Goal: Transaction & Acquisition: Purchase product/service

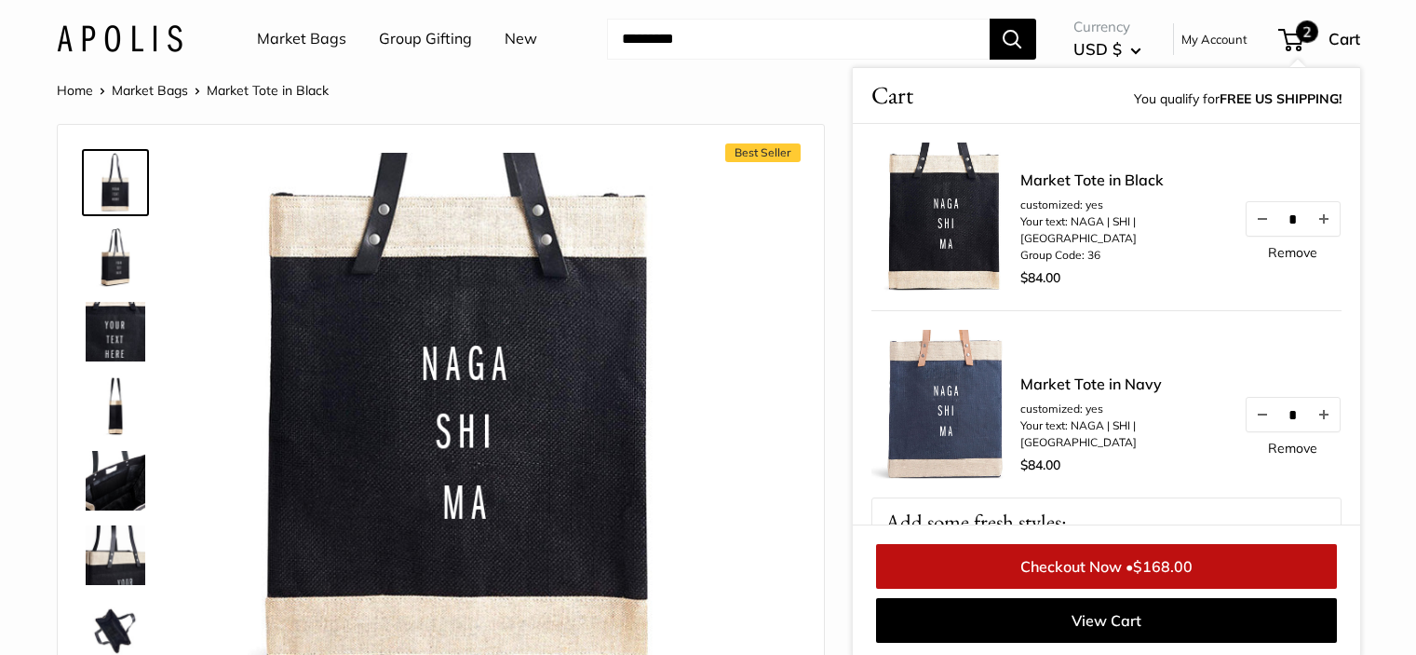
click at [775, 36] on input "Search..." at bounding box center [798, 39] width 383 height 41
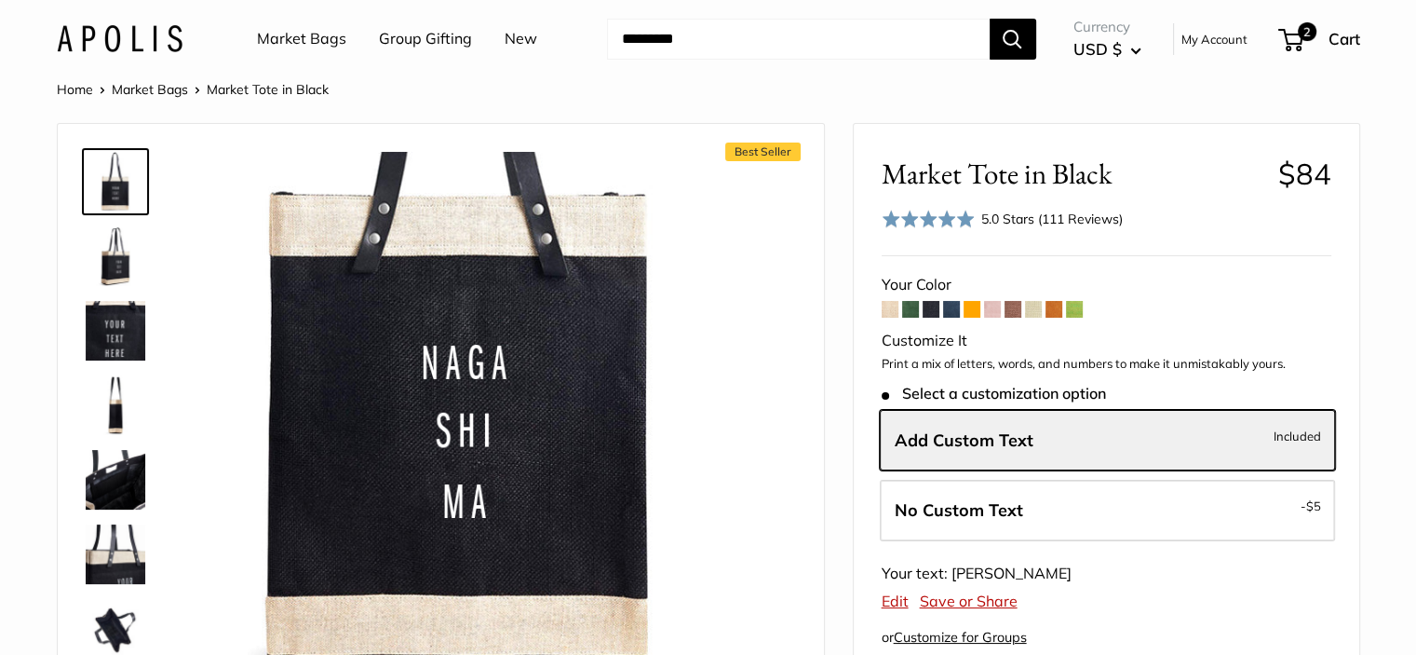
click at [750, 36] on input "Search..." at bounding box center [798, 39] width 383 height 41
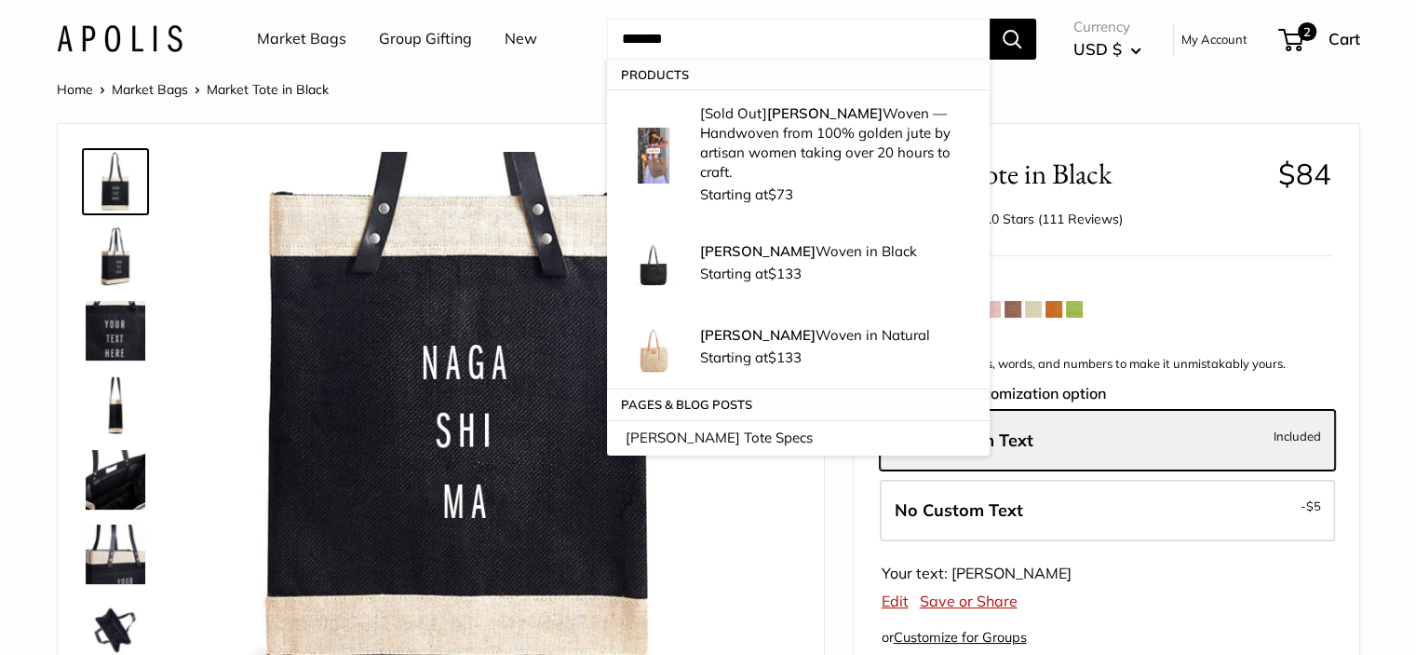
type input "*******"
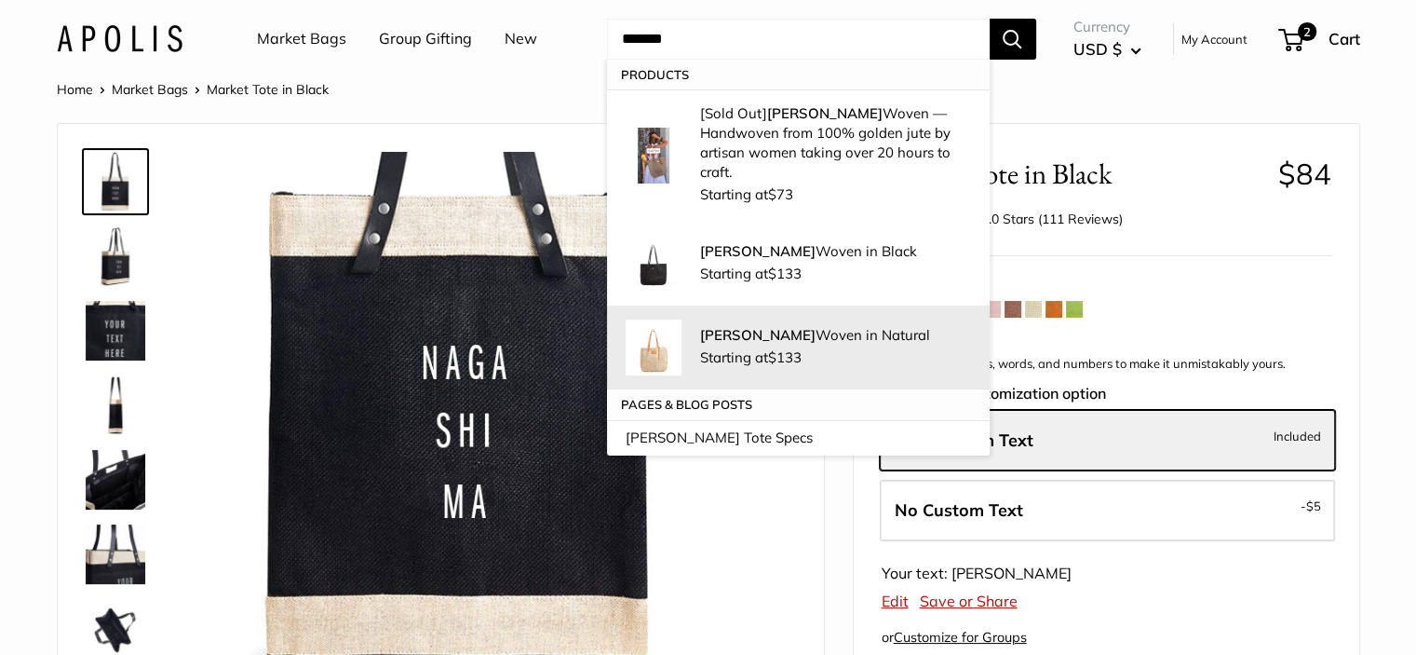
click at [812, 325] on div "Mercado Woven in Natural Starting at $133" at bounding box center [835, 348] width 271 height 46
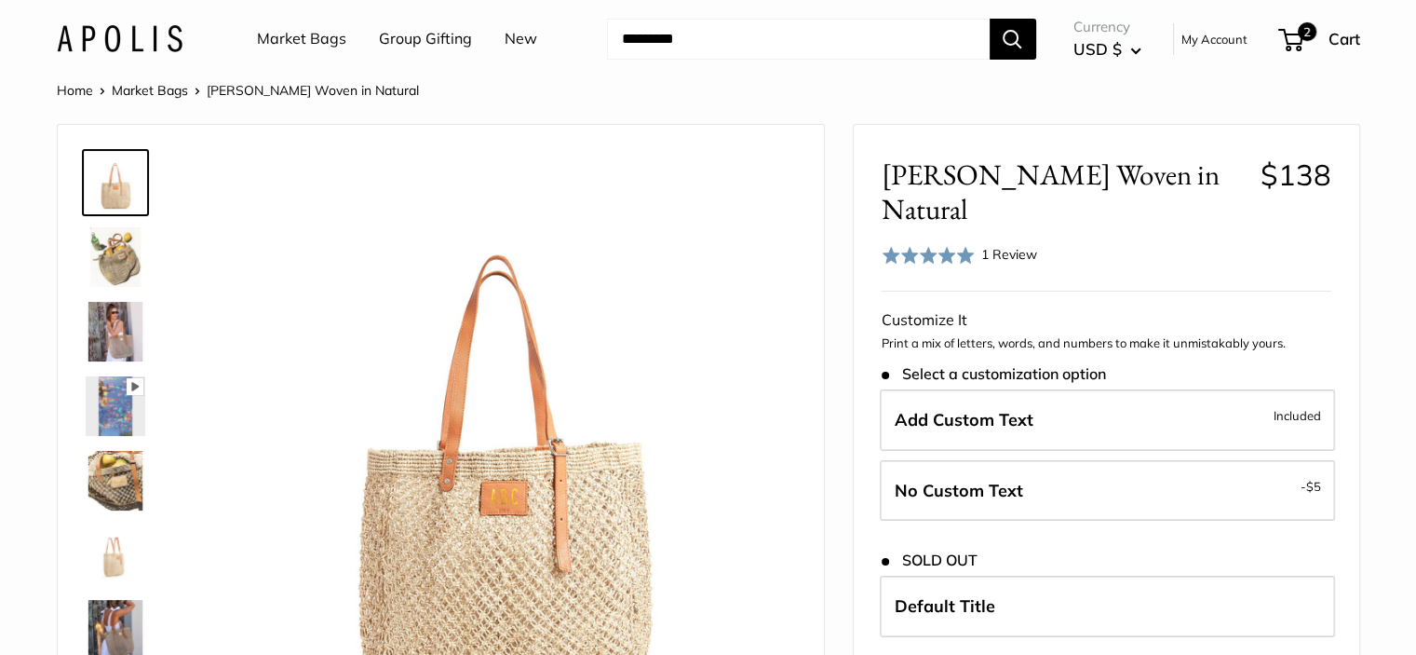
drag, startPoint x: 723, startPoint y: 39, endPoint x: 723, endPoint y: 29, distance: 10.3
click at [723, 37] on input "Search..." at bounding box center [798, 39] width 383 height 41
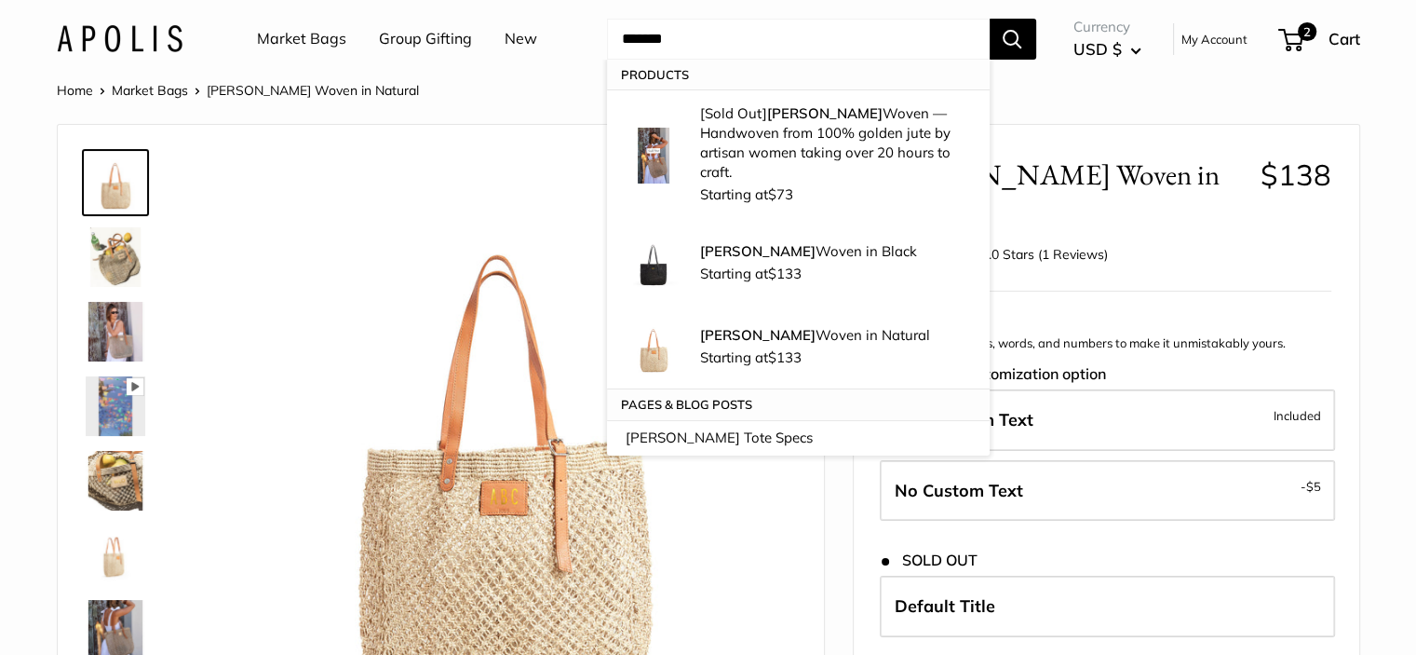
type input "*******"
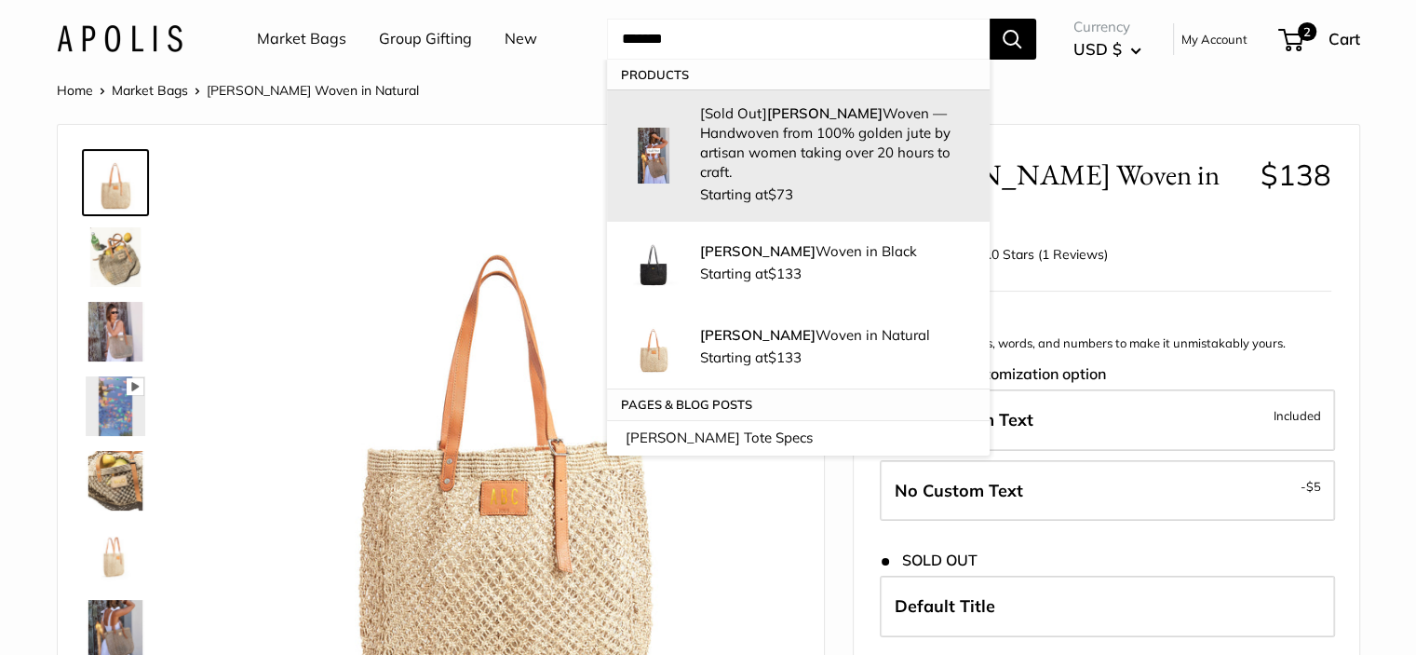
click at [761, 138] on p "[Sold Out] Mercado Woven — Handwoven from 100% golden jute by artisan women tak…" at bounding box center [835, 142] width 271 height 78
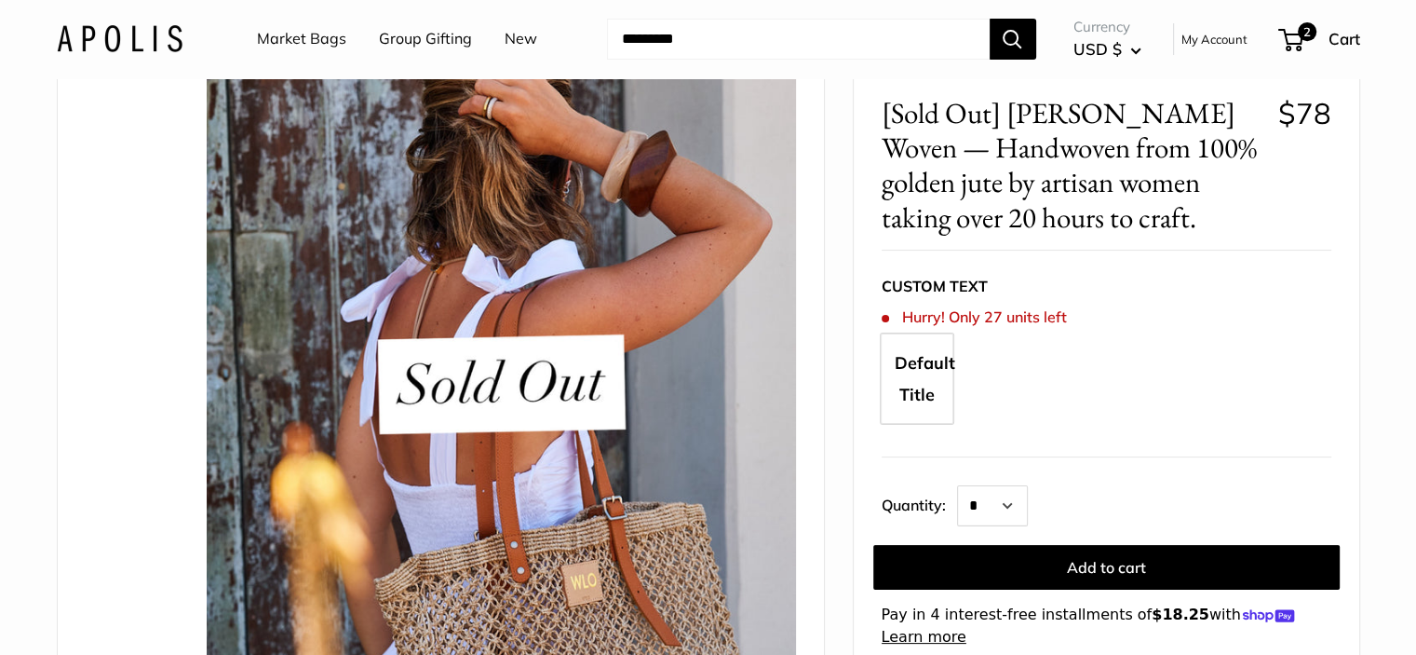
scroll to position [186, 0]
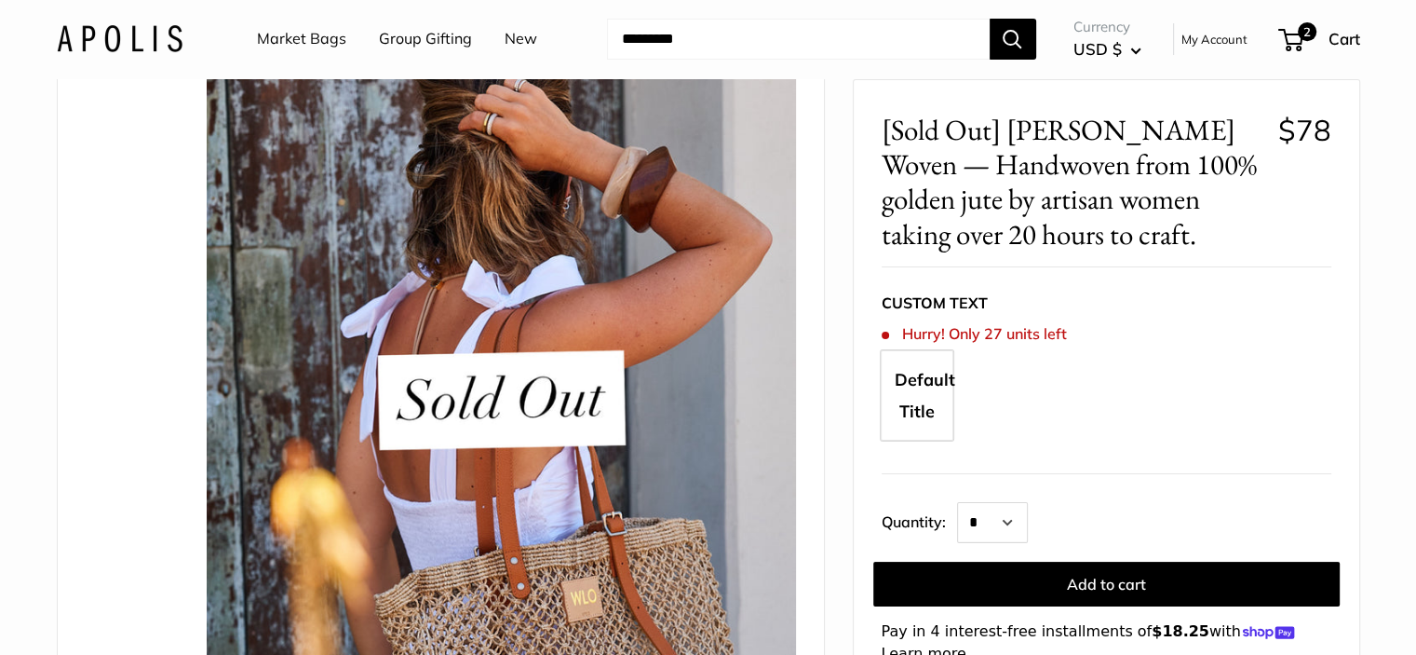
click at [1140, 580] on button "Add to cart" at bounding box center [1106, 583] width 466 height 45
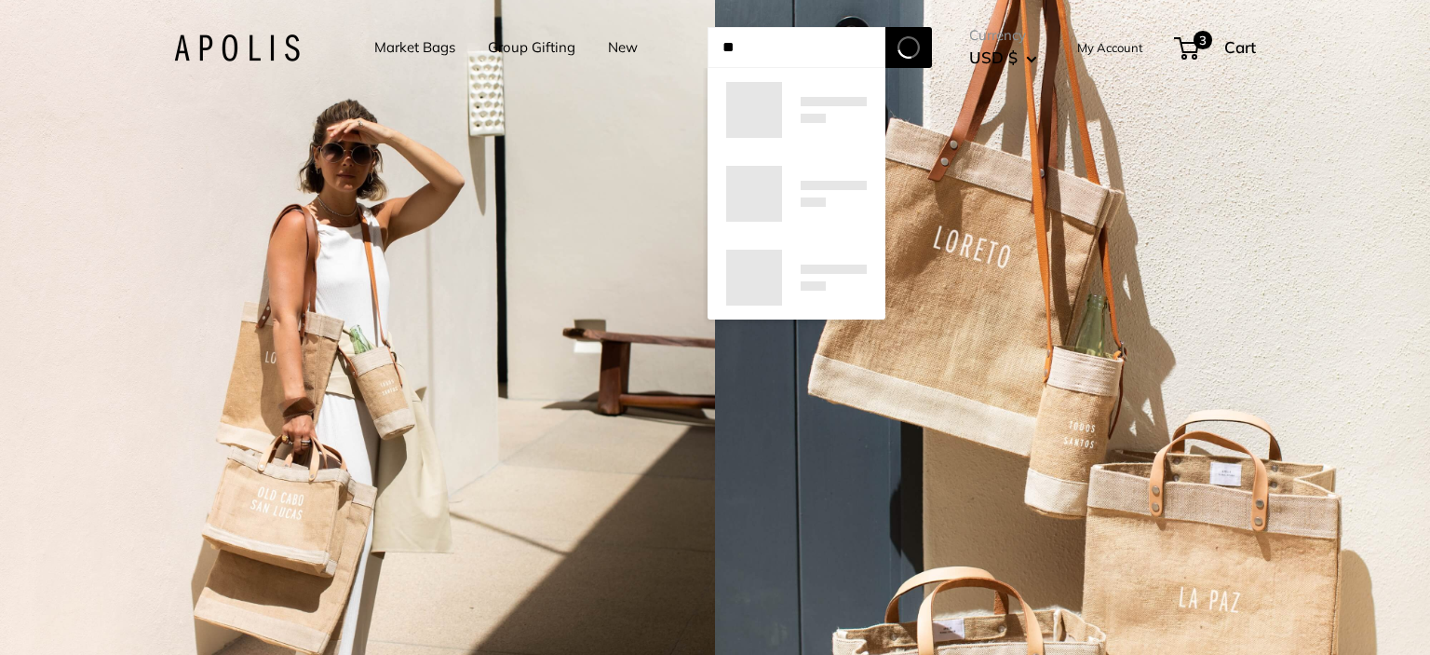
type input "*"
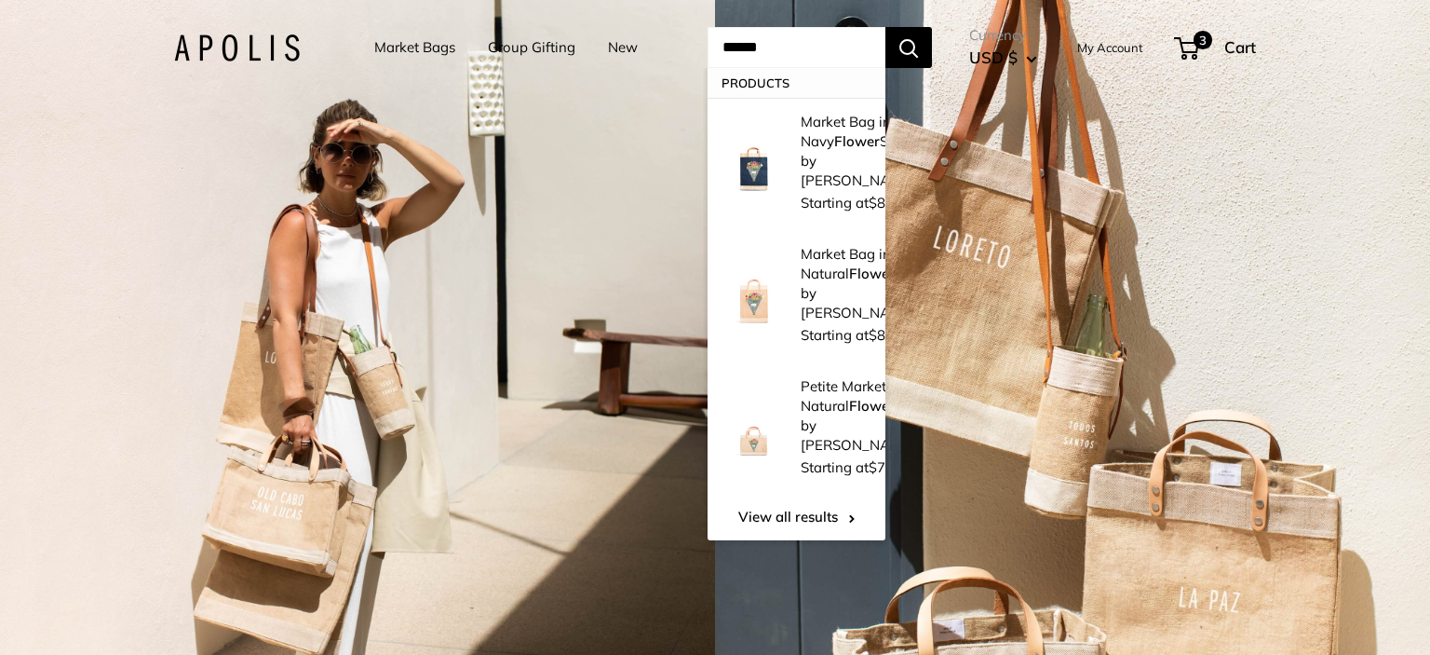
type input "******"
click at [932, 44] on button "Search" at bounding box center [908, 47] width 47 height 41
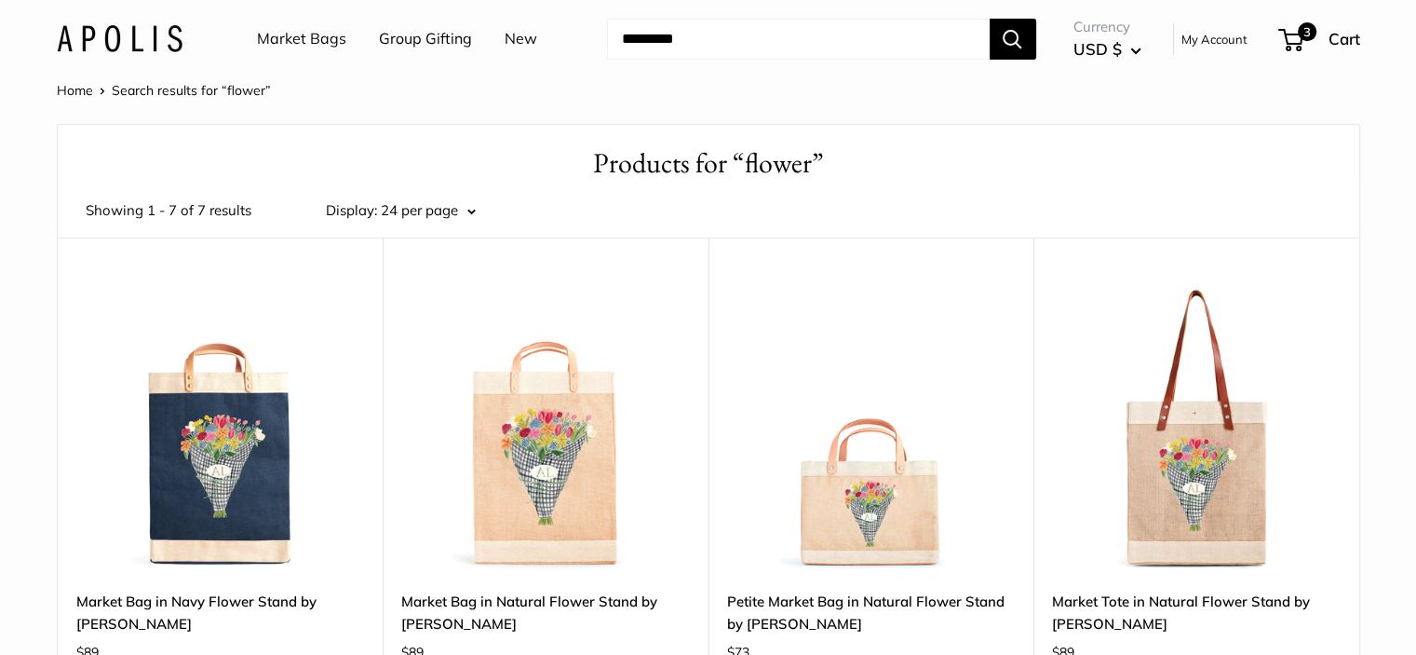
click at [309, 34] on link "Market Bags" at bounding box center [301, 39] width 89 height 28
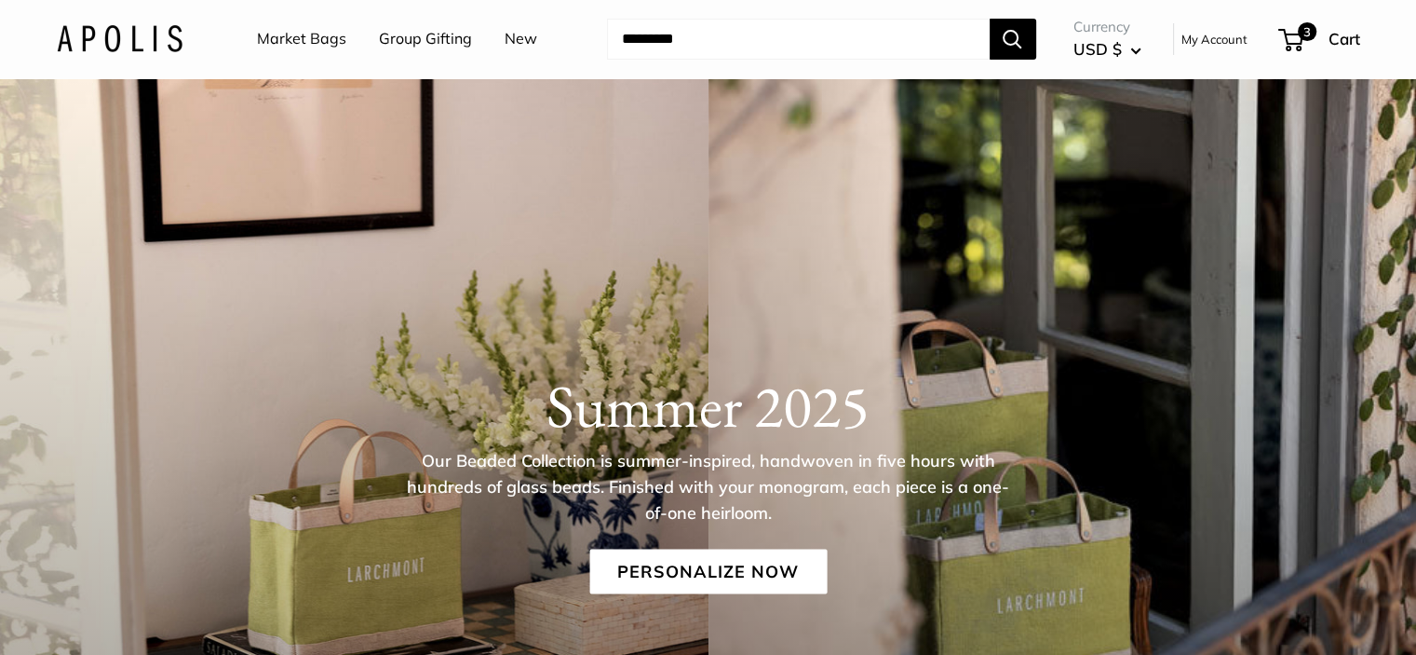
click at [302, 39] on link "Market Bags" at bounding box center [301, 39] width 89 height 28
click at [703, 574] on link "Personalize Now" at bounding box center [707, 571] width 237 height 45
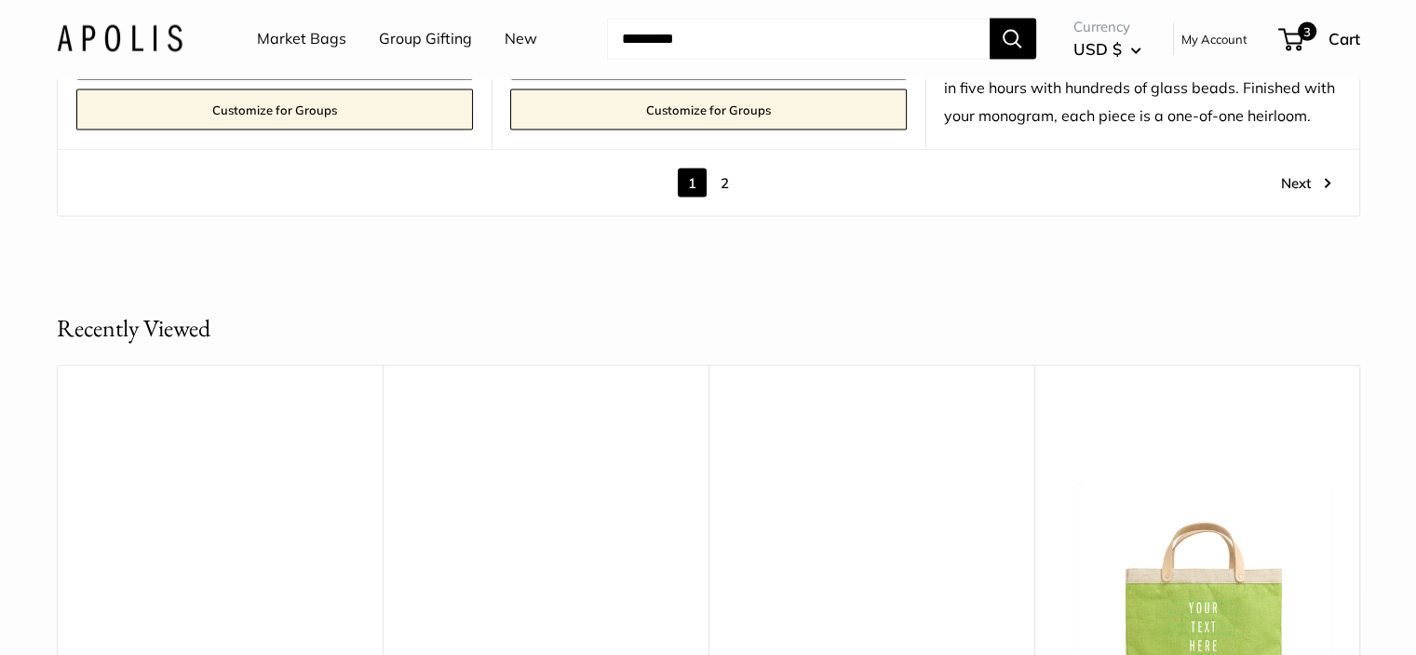
scroll to position [11080, 0]
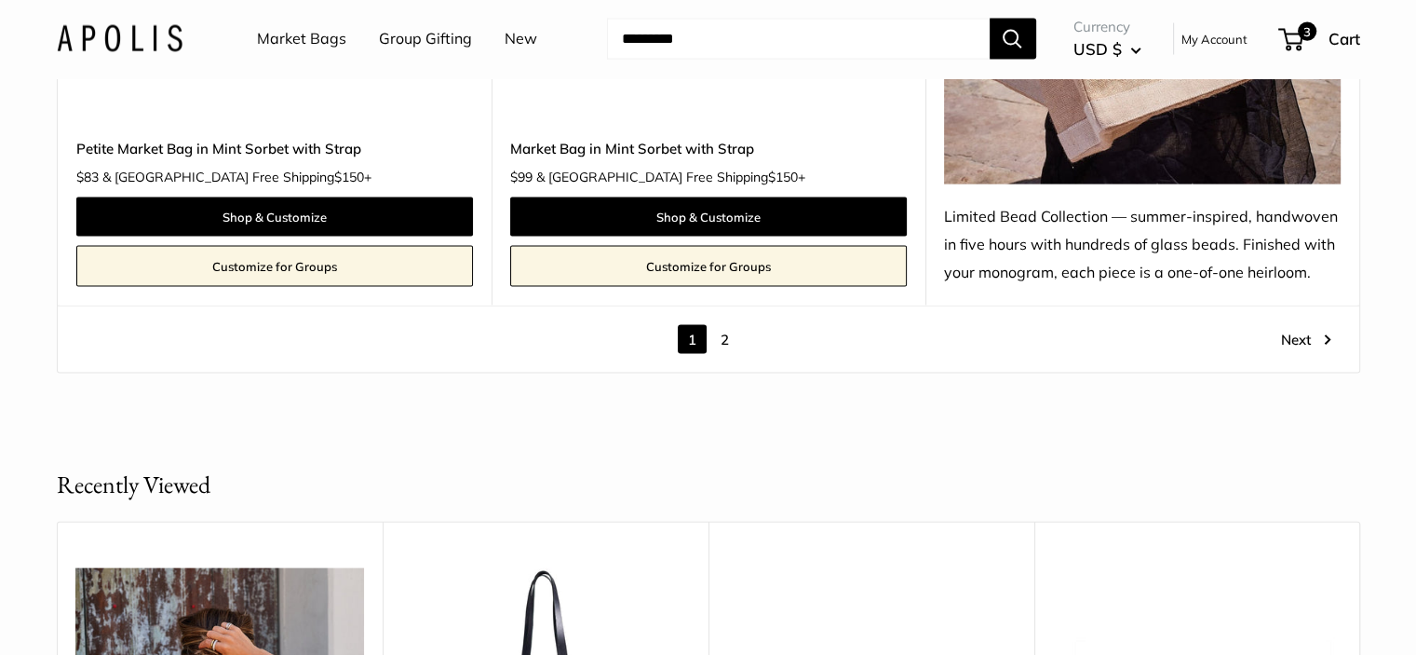
click at [726, 346] on link "2" at bounding box center [724, 339] width 29 height 29
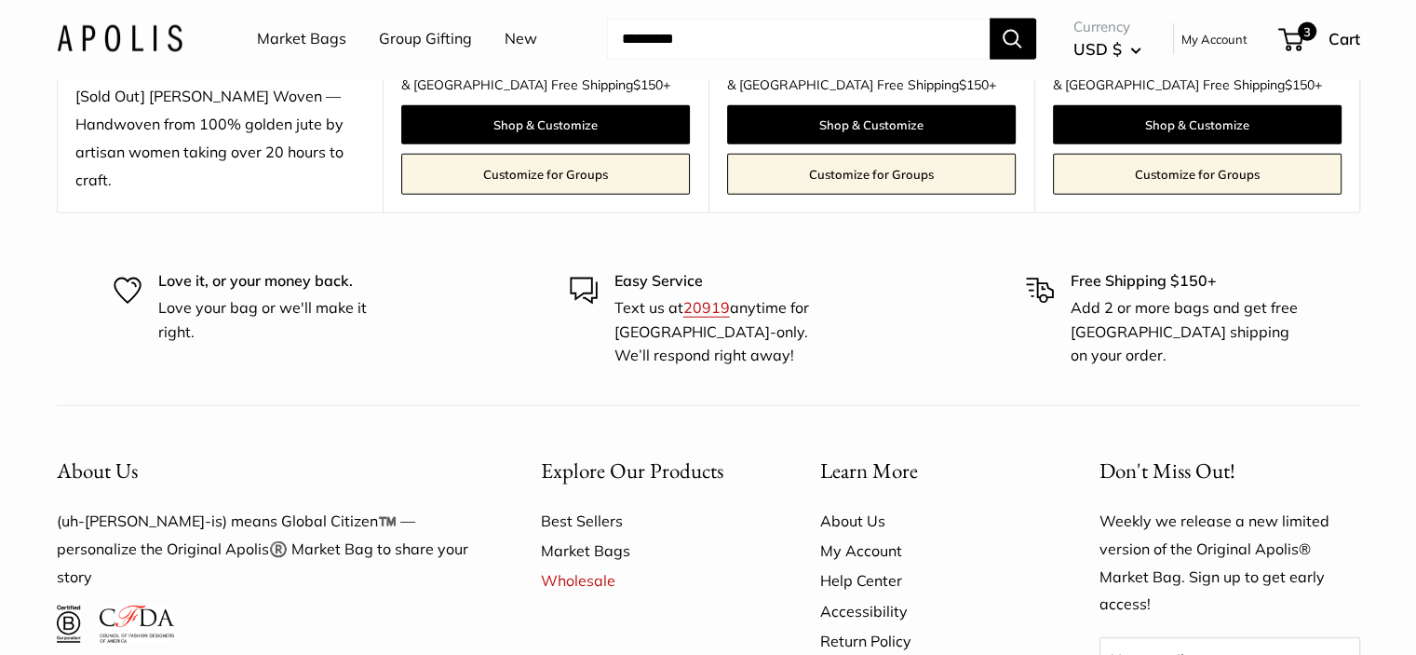
scroll to position [4168, 0]
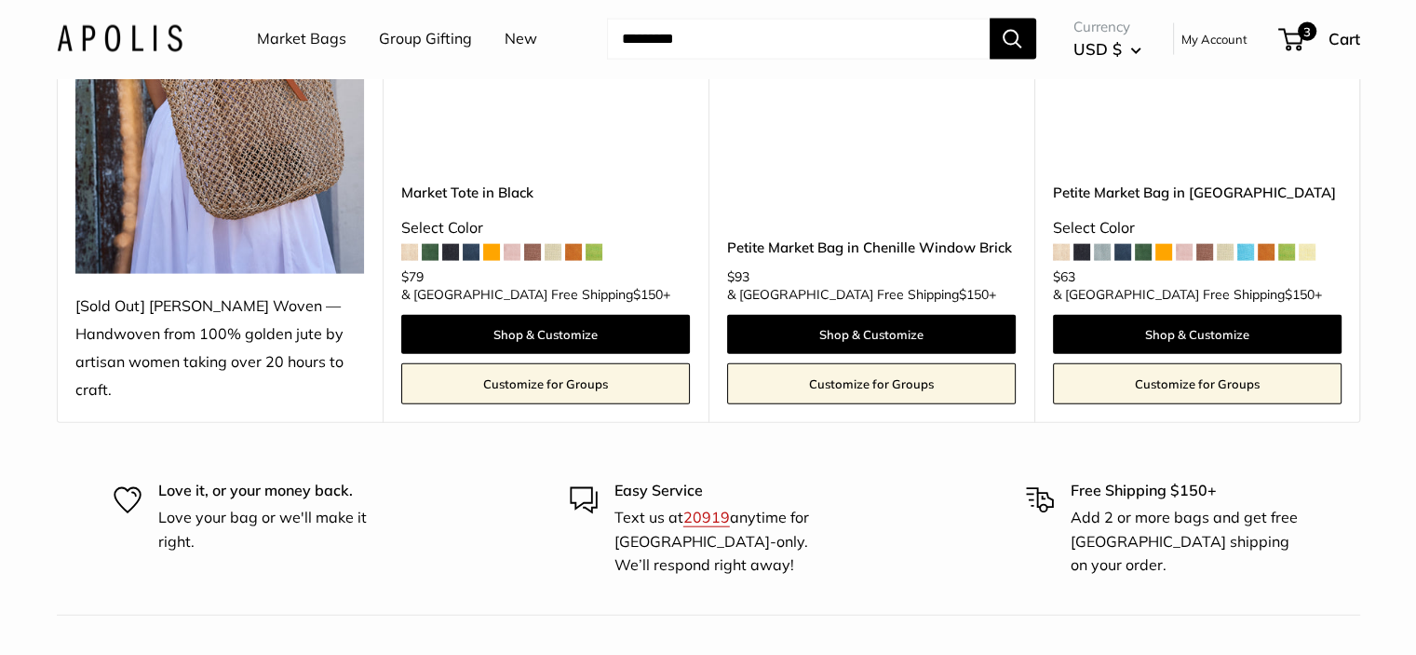
click at [295, 39] on link "Market Bags" at bounding box center [301, 39] width 89 height 28
click at [334, 37] on link "Market Bags" at bounding box center [301, 39] width 89 height 28
click at [302, 38] on link "Market Bags" at bounding box center [301, 39] width 89 height 28
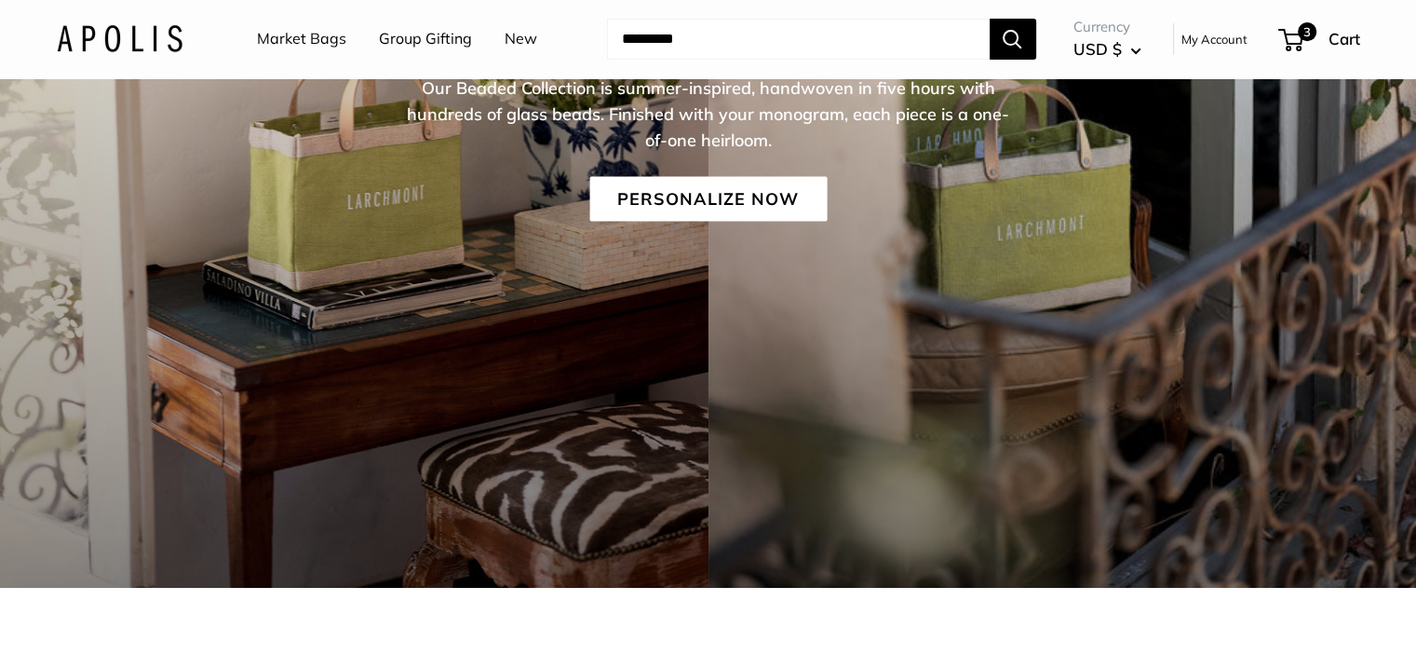
scroll to position [93, 0]
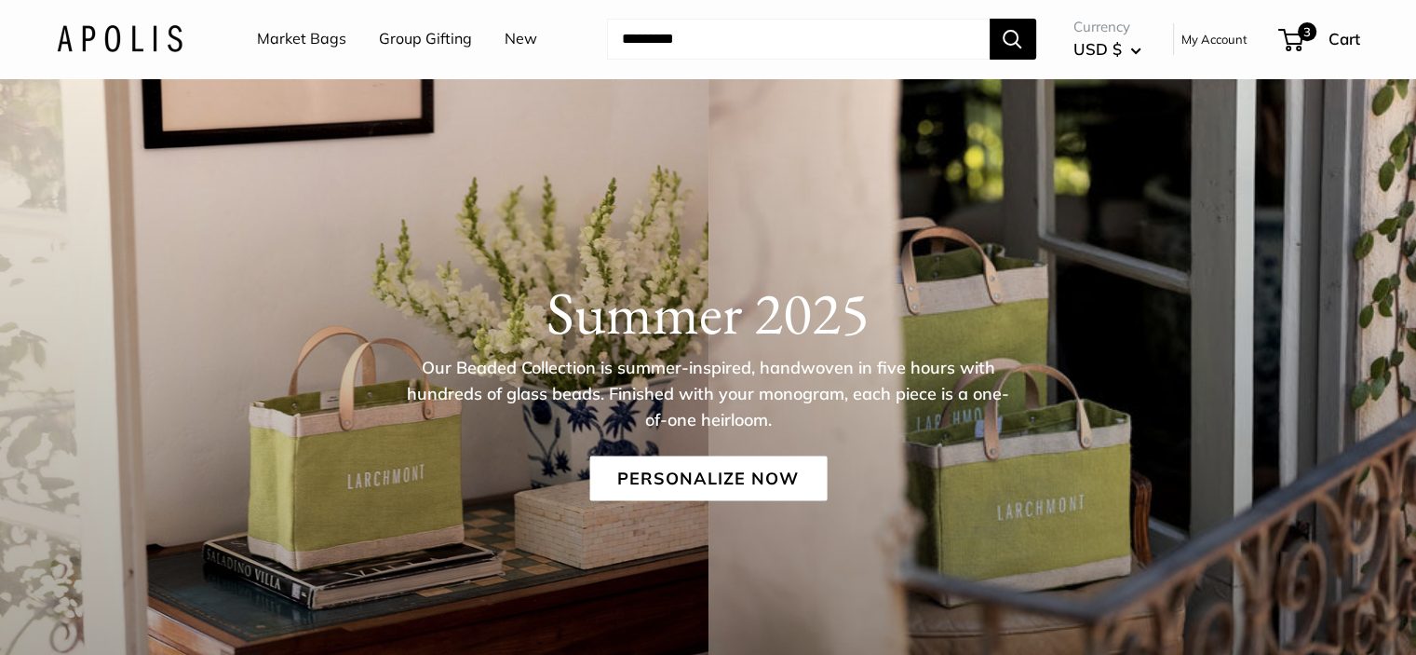
click at [710, 478] on link "Personalize Now" at bounding box center [707, 478] width 237 height 45
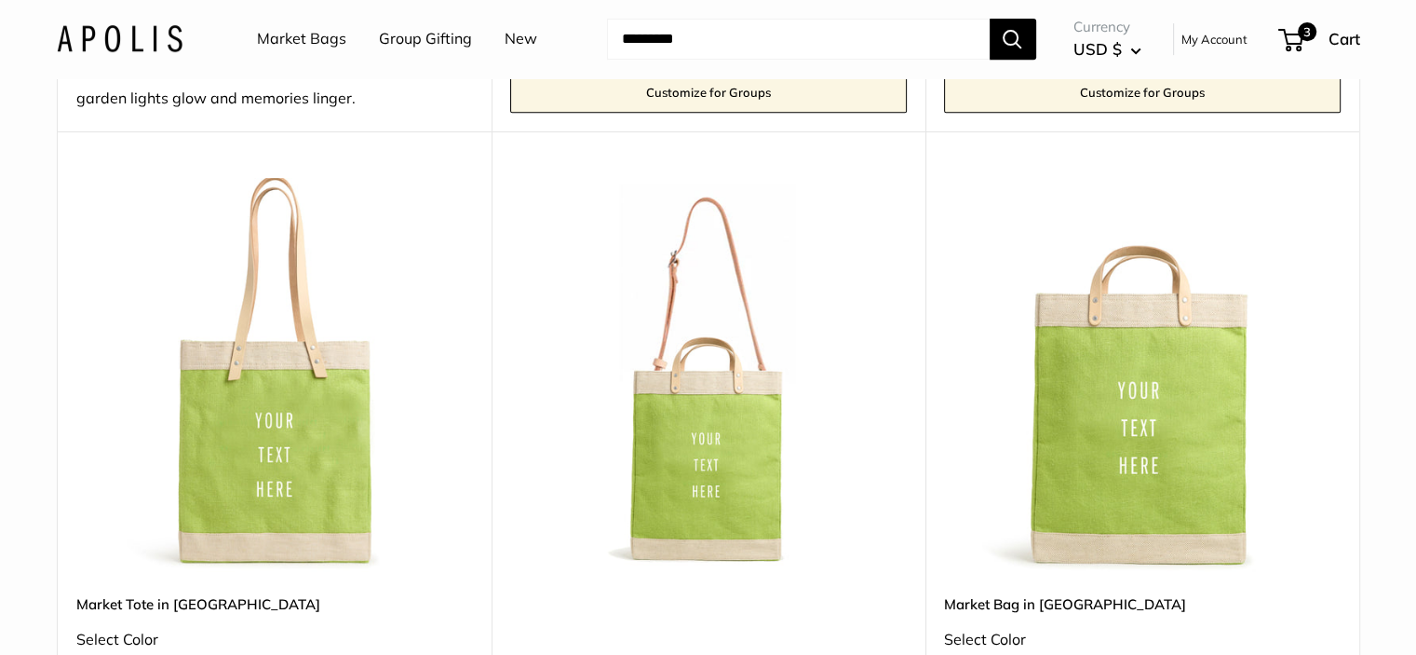
scroll to position [1304, 0]
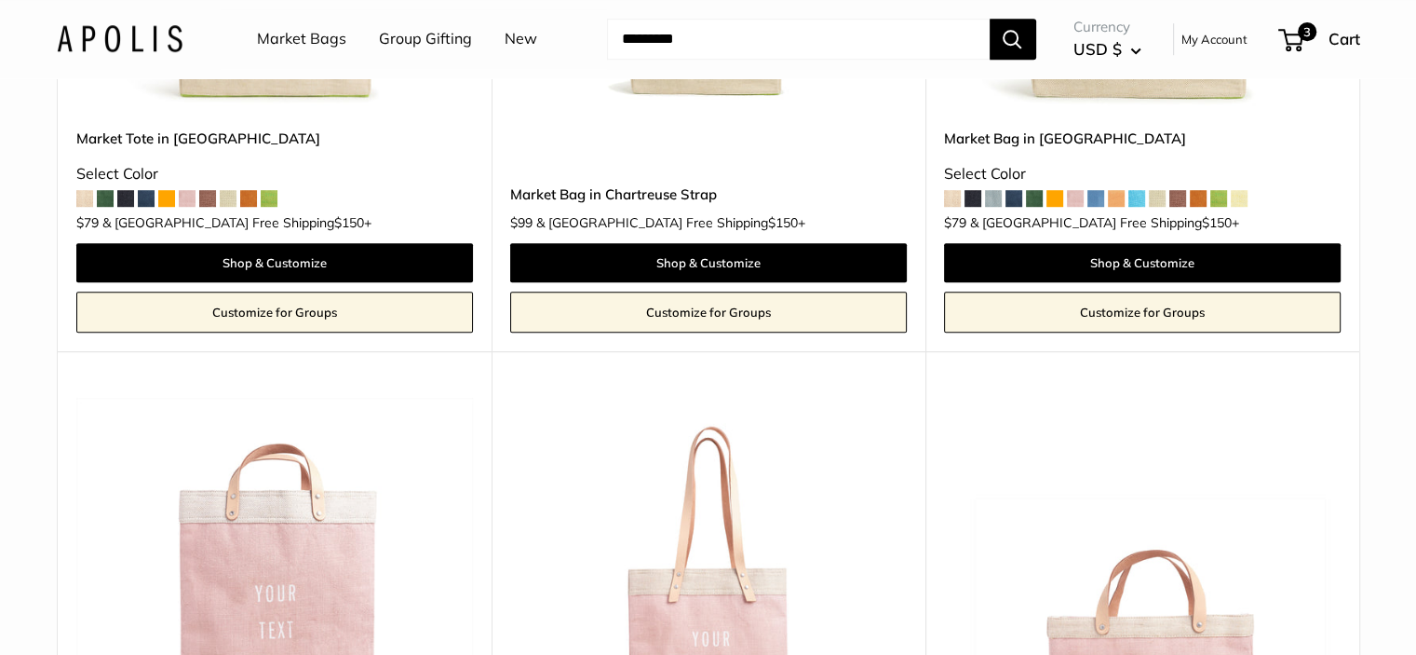
click at [78, 200] on span at bounding box center [84, 198] width 17 height 17
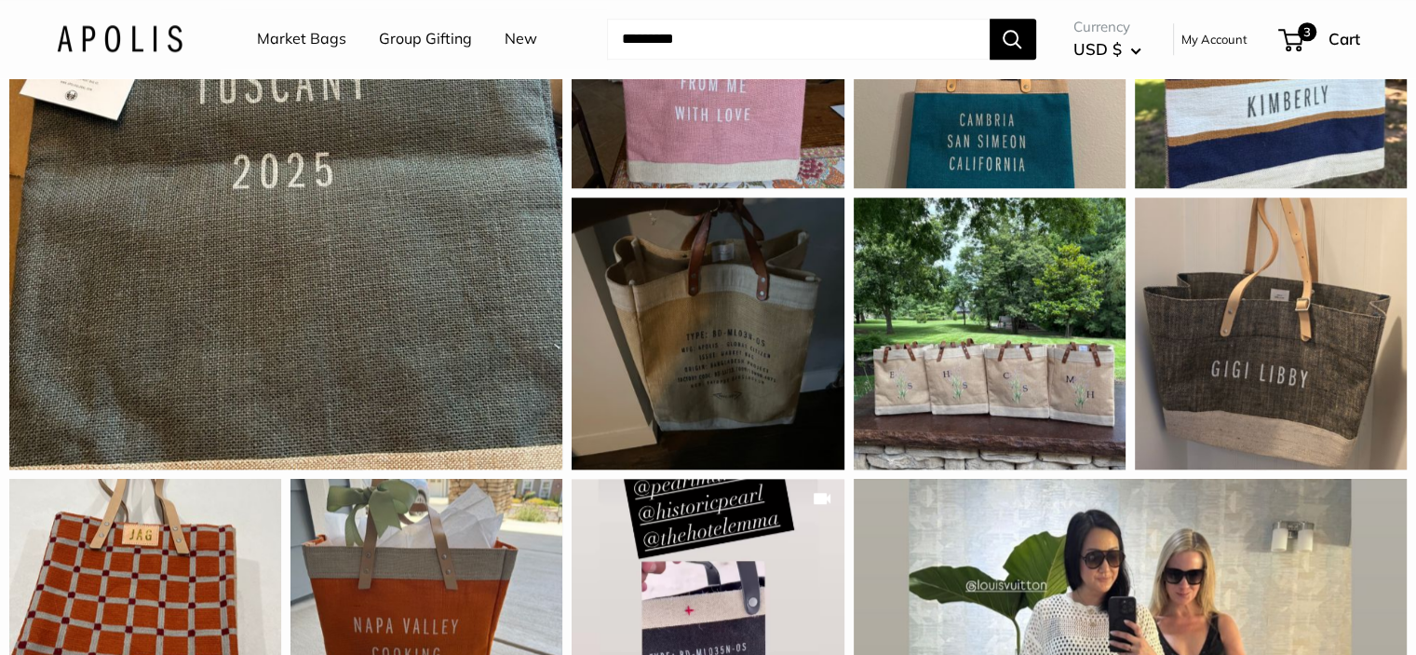
scroll to position [1490, 0]
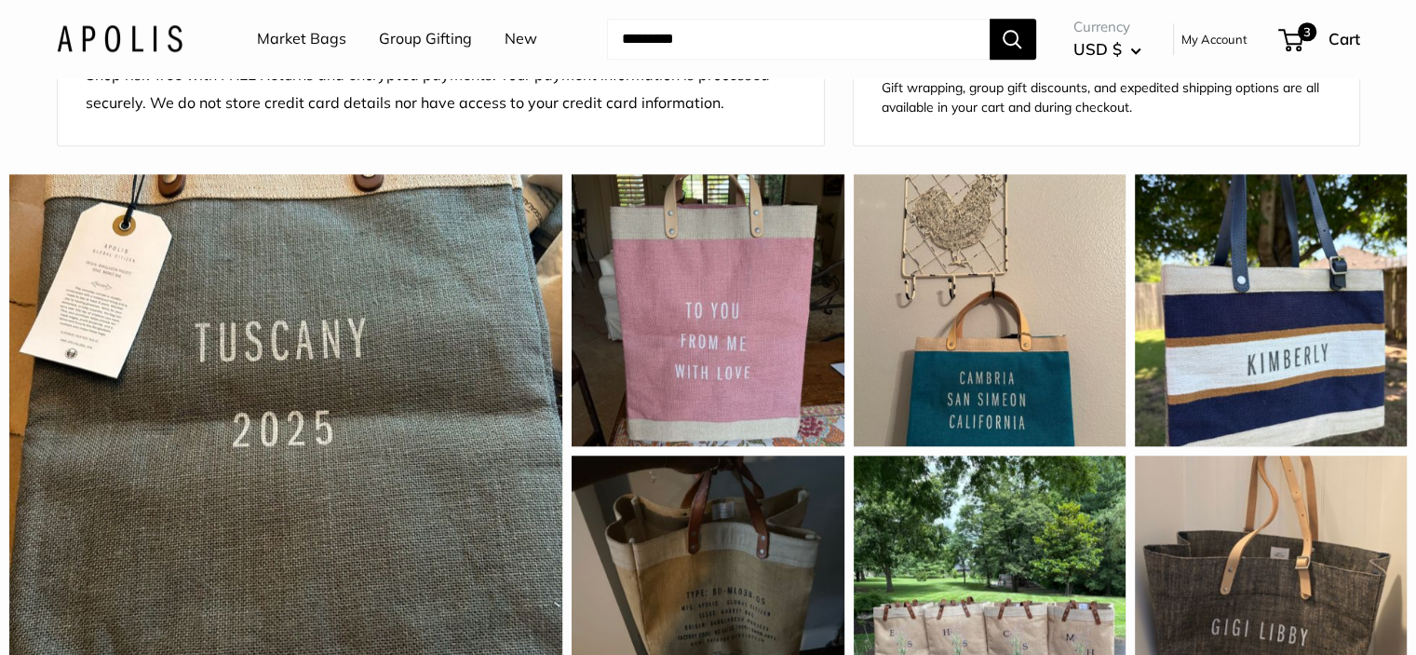
click at [324, 43] on link "Market Bags" at bounding box center [301, 39] width 89 height 28
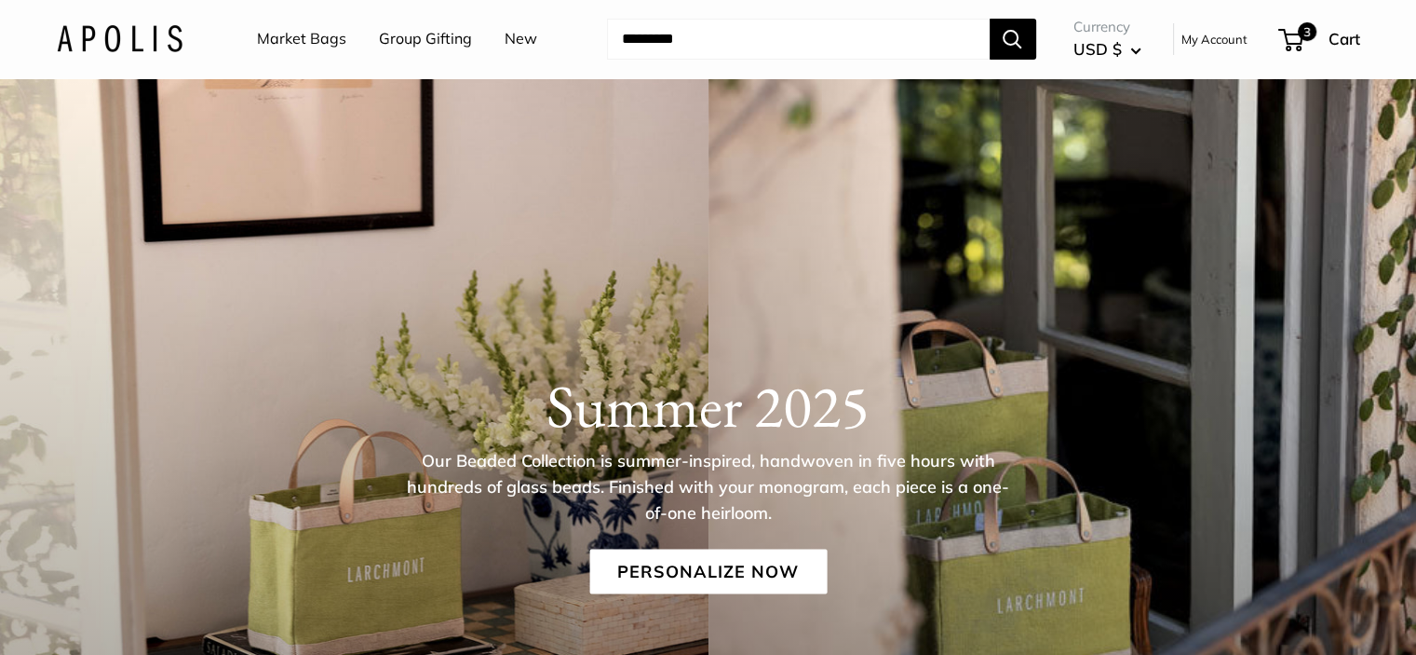
click at [682, 48] on input "Search..." at bounding box center [798, 39] width 383 height 41
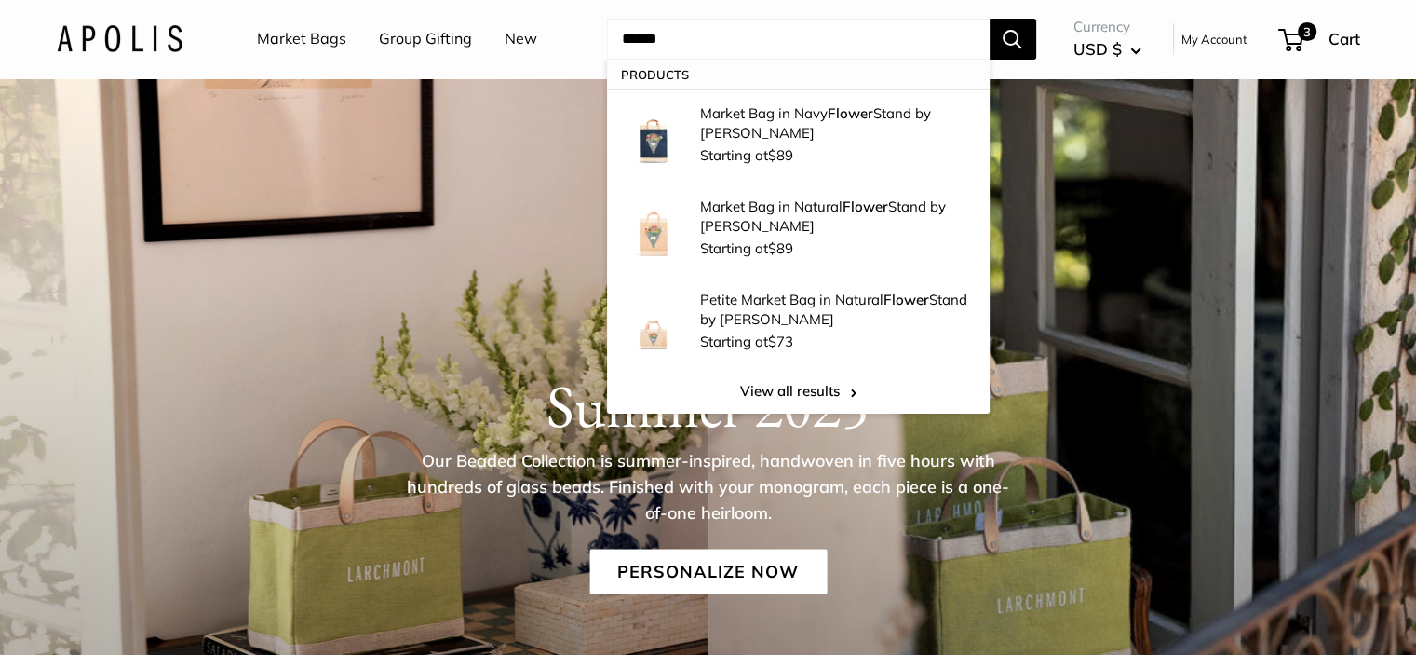
type input "******"
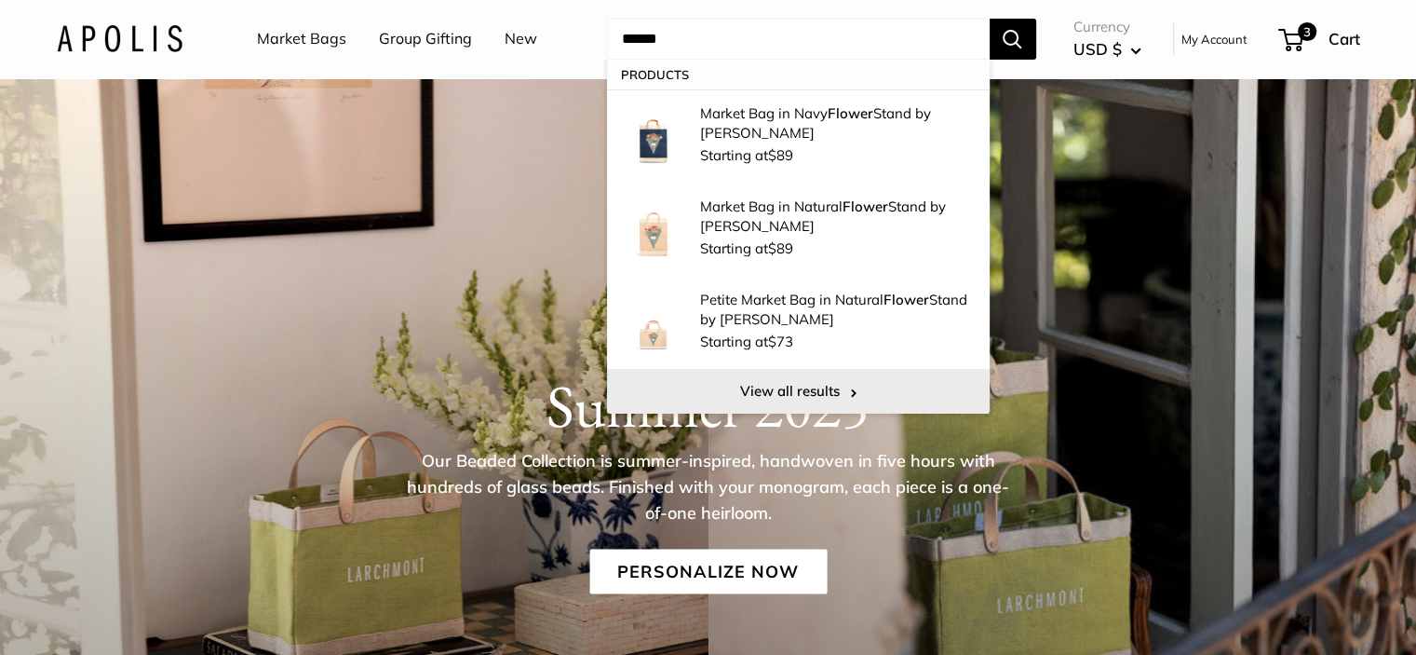
click at [810, 398] on link "View all results" at bounding box center [798, 391] width 383 height 45
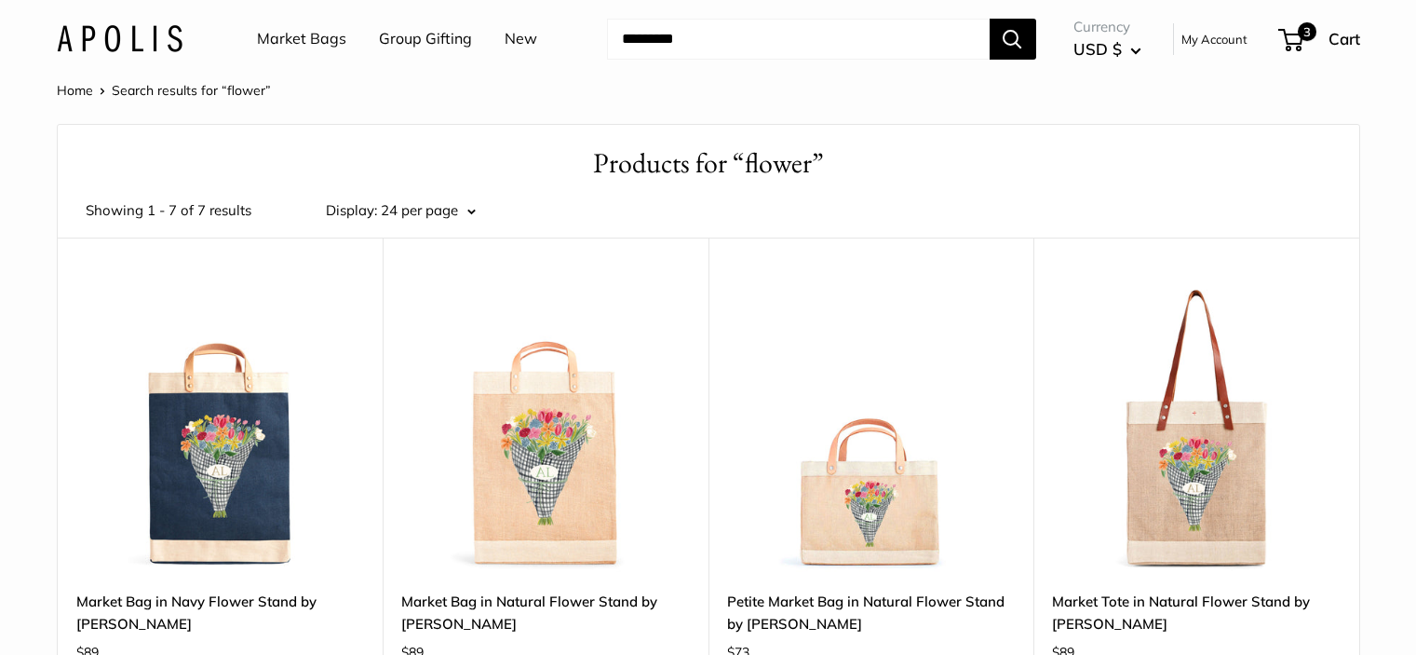
drag, startPoint x: 0, startPoint y: 0, endPoint x: 272, endPoint y: 399, distance: 482.4
click at [272, 399] on img at bounding box center [220, 428] width 289 height 289
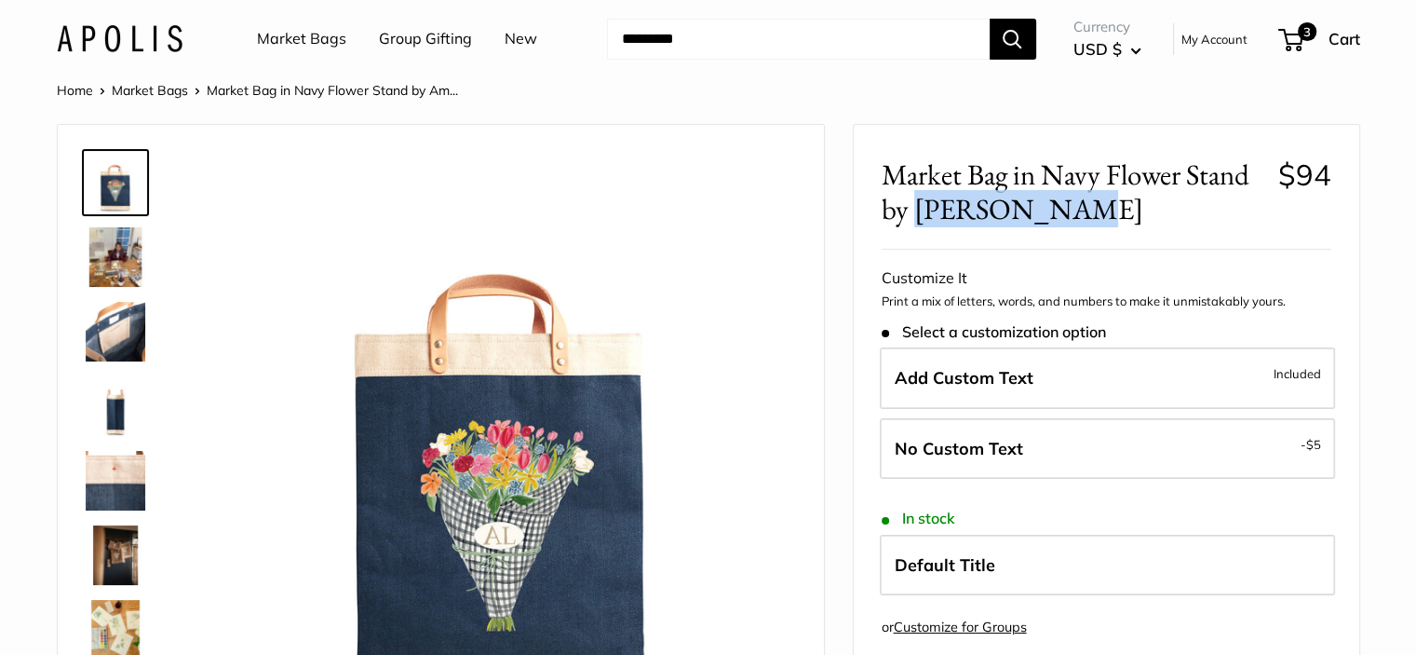
drag, startPoint x: 957, startPoint y: 218, endPoint x: 913, endPoint y: 217, distance: 43.8
click at [913, 217] on span "Market Bag in Navy Flower Stand by [PERSON_NAME]" at bounding box center [1073, 191] width 383 height 69
click at [707, 40] on input "Search..." at bounding box center [798, 39] width 383 height 41
paste input "**********"
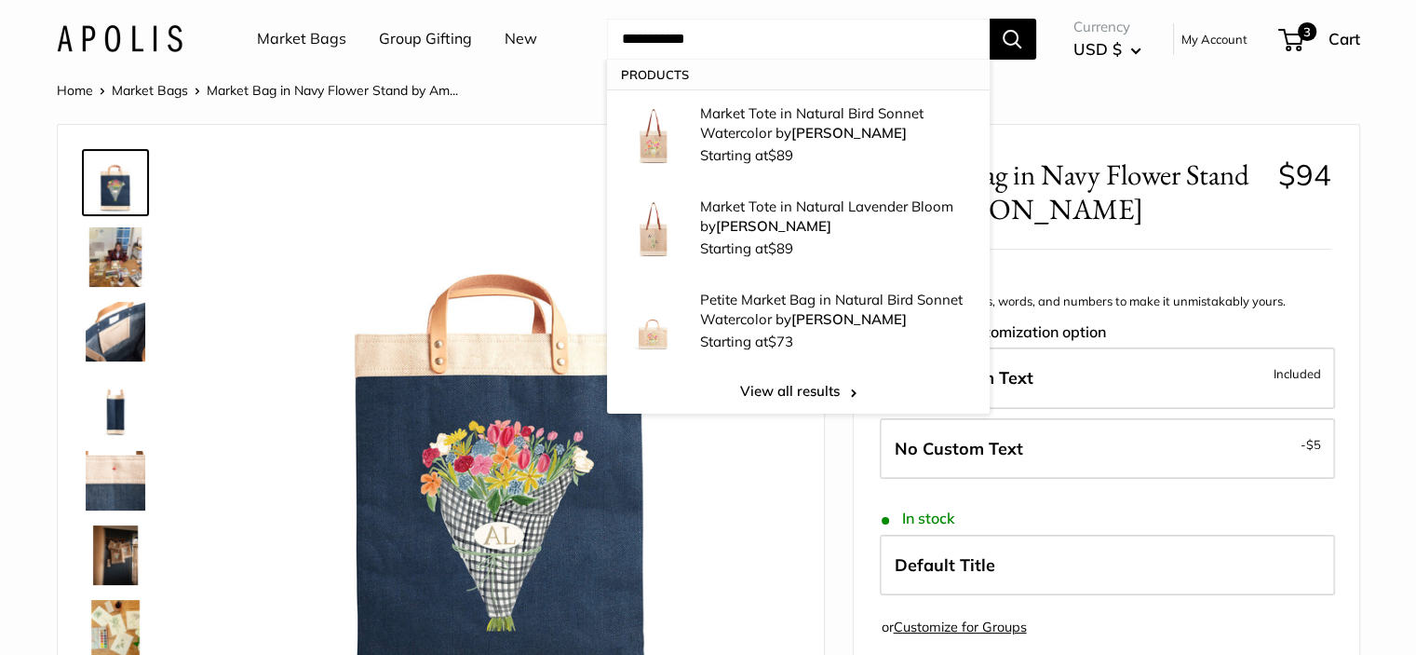
type input "**********"
click at [1009, 42] on button "Search" at bounding box center [1013, 39] width 47 height 41
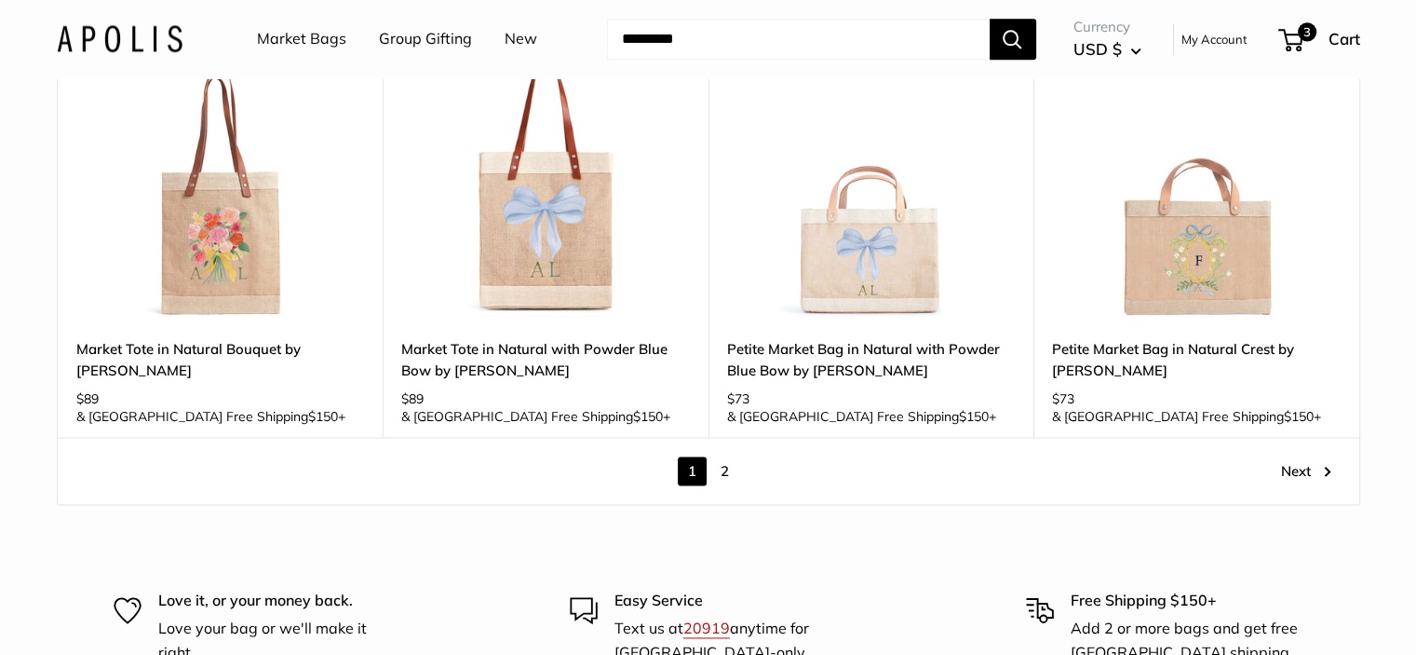
scroll to position [2793, 0]
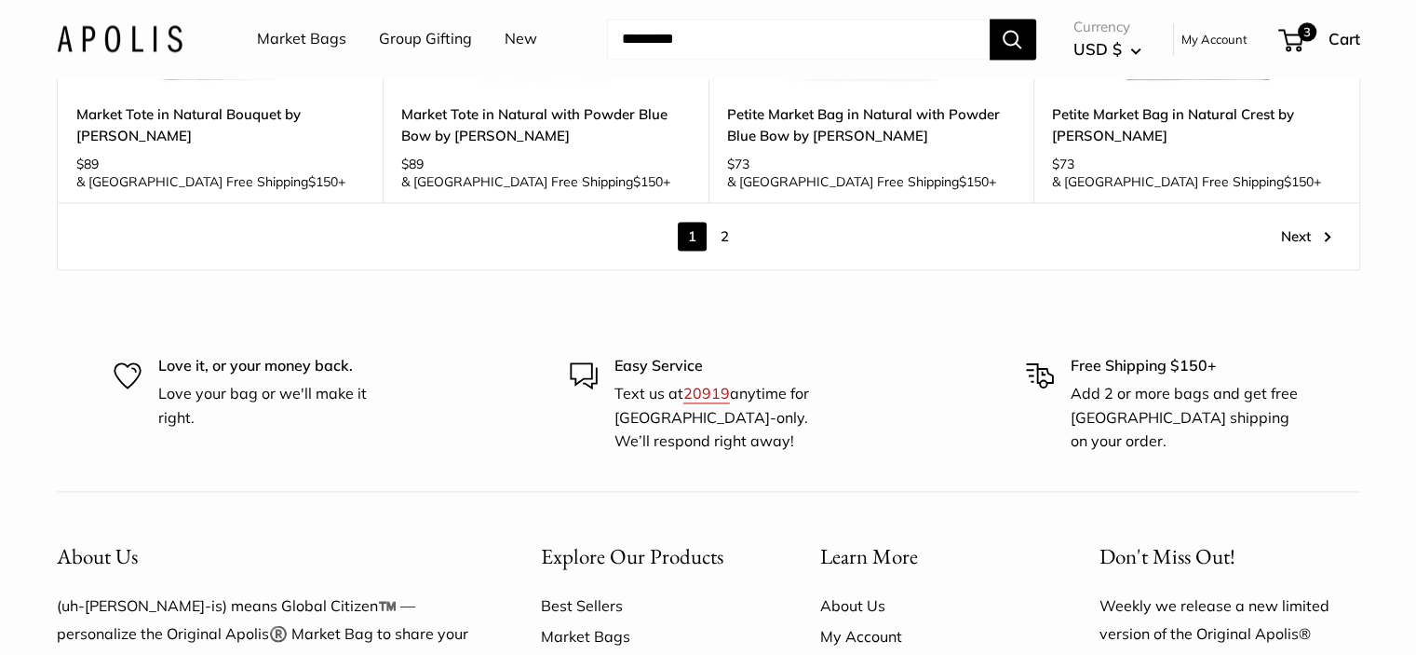
click at [723, 222] on link "2" at bounding box center [724, 236] width 29 height 29
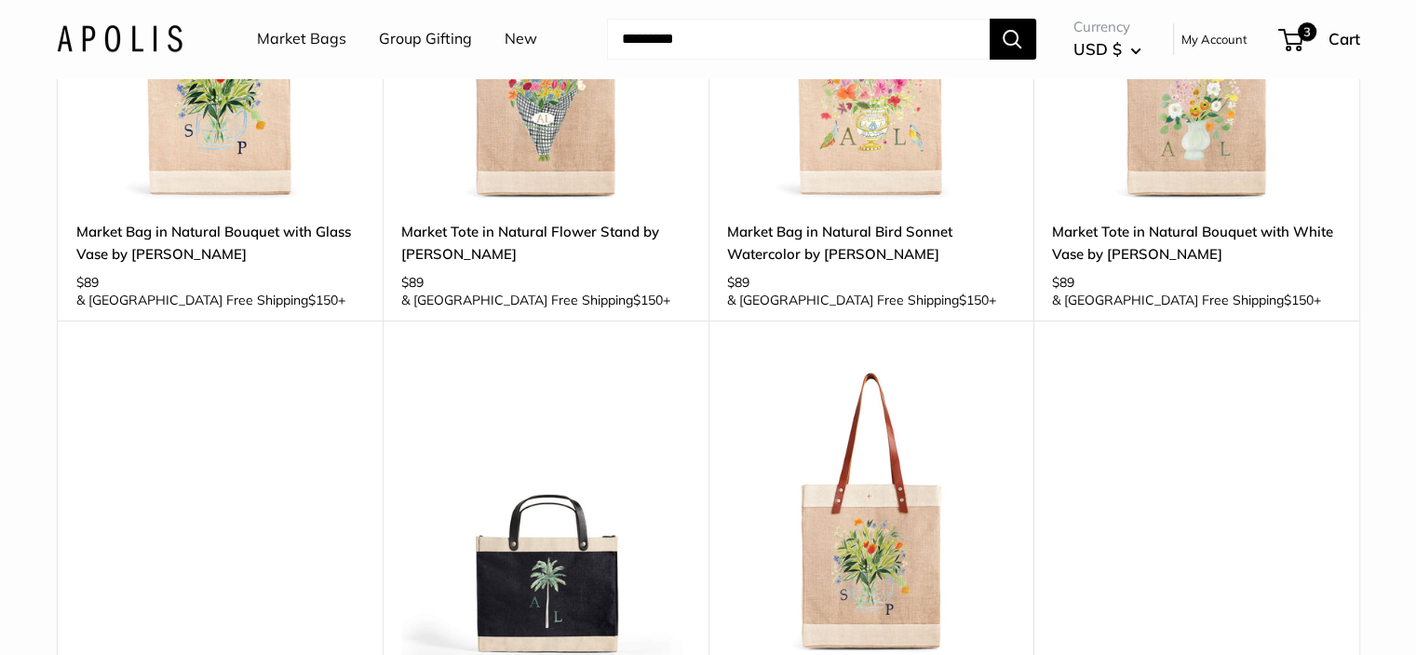
scroll to position [1047, 0]
